Goal: Task Accomplishment & Management: Complete application form

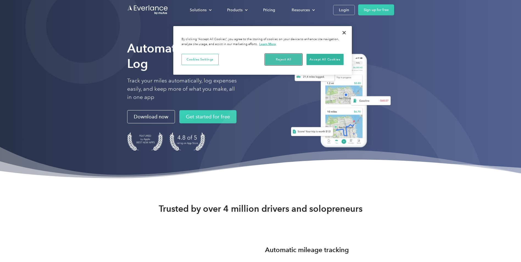
click at [284, 57] on button "Reject All" at bounding box center [283, 60] width 37 height 12
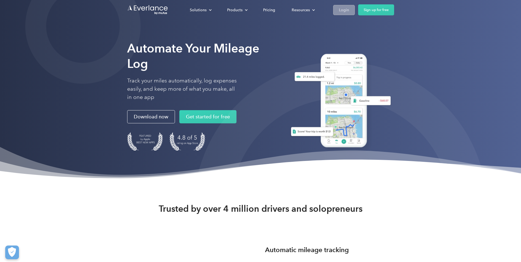
click at [344, 9] on div "Login" at bounding box center [344, 10] width 10 height 7
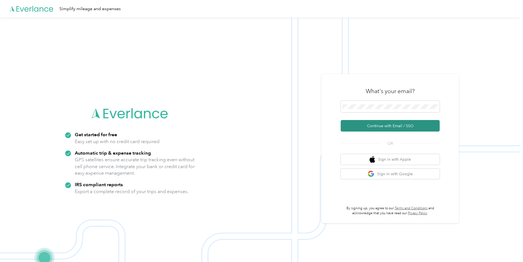
click at [382, 126] on button "Continue with Email / SSO" at bounding box center [389, 126] width 99 height 12
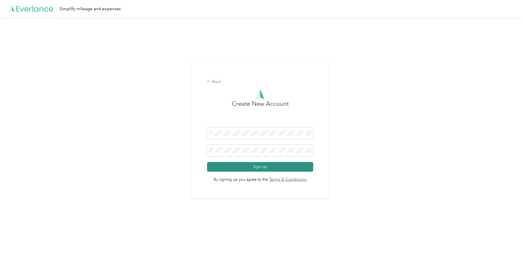
click at [258, 166] on button "Sign Up" at bounding box center [260, 167] width 106 height 10
click at [207, 162] on button "Sign Up" at bounding box center [260, 167] width 106 height 10
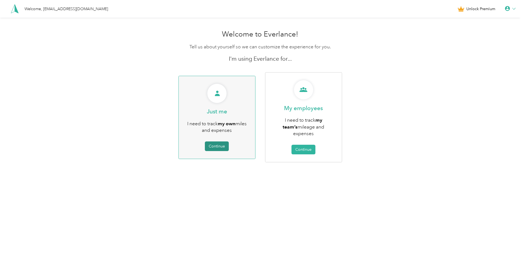
click at [221, 143] on button "Continue" at bounding box center [217, 146] width 24 height 10
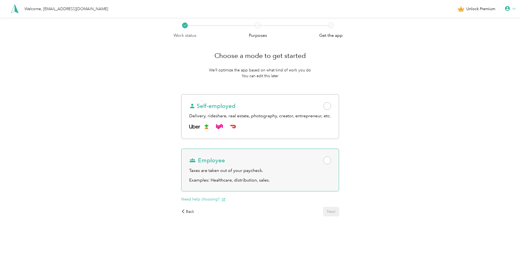
click at [331, 159] on span at bounding box center [327, 161] width 8 height 8
